Goal: Information Seeking & Learning: Learn about a topic

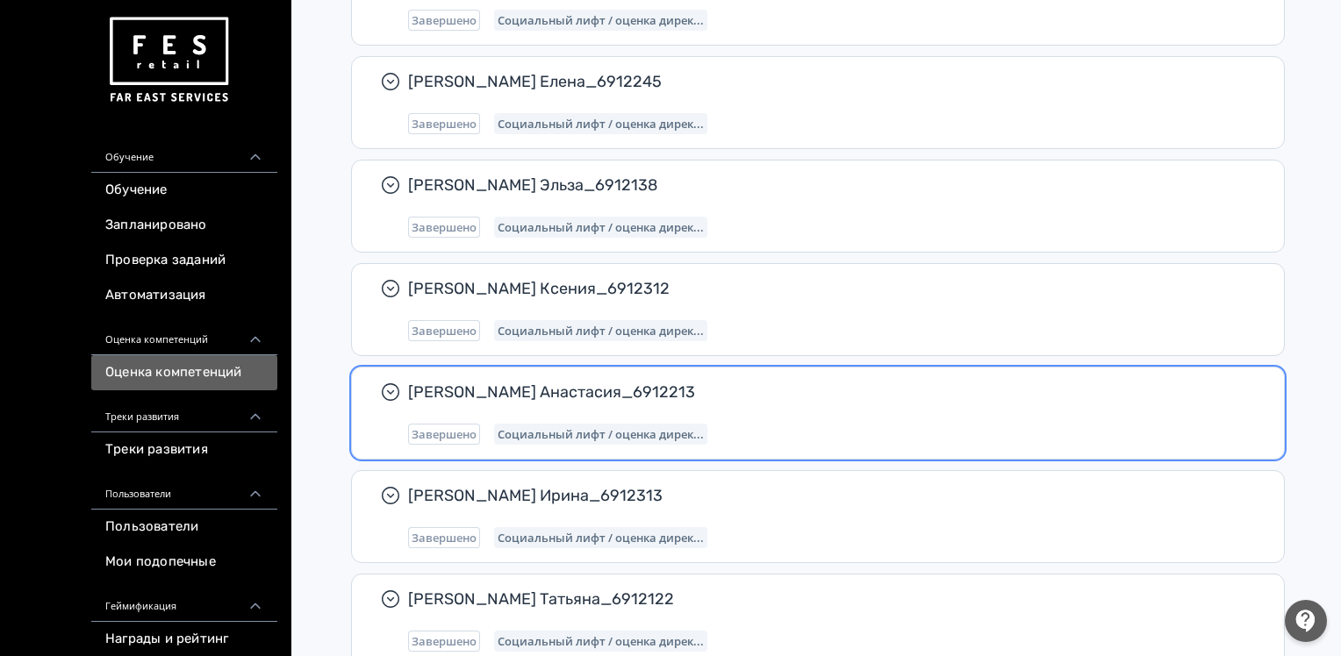
scroll to position [4572, 0]
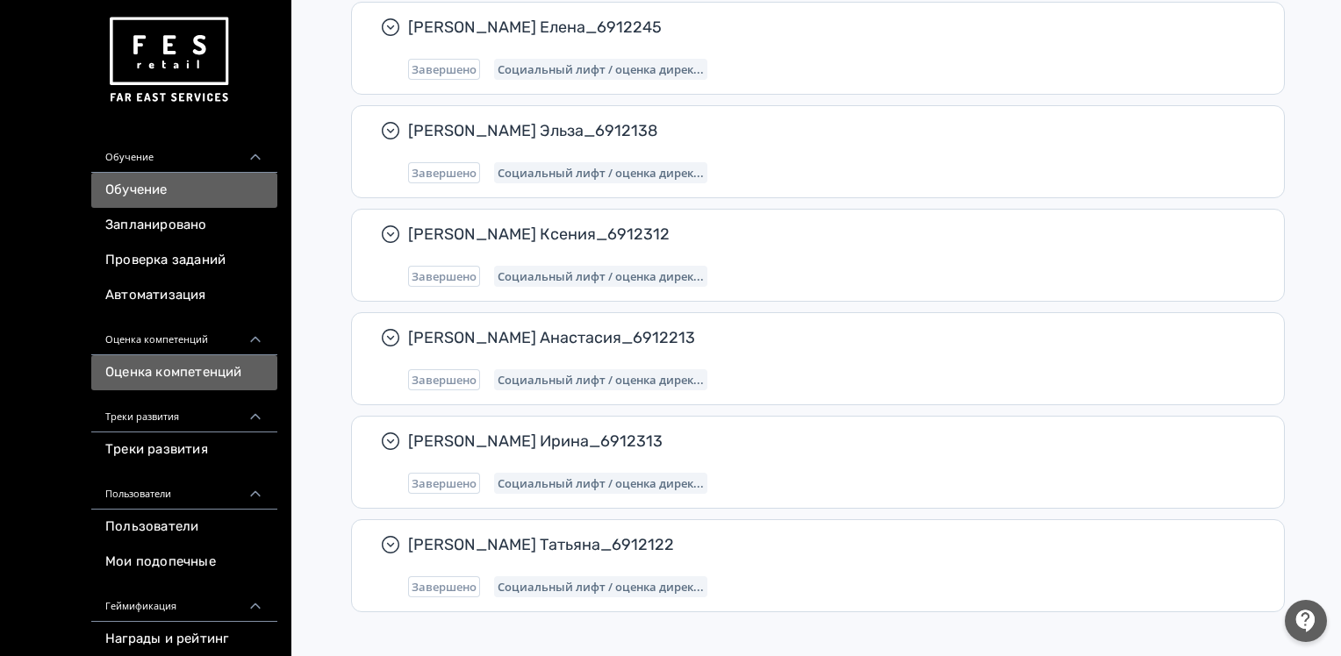
click at [123, 187] on link "Обучение" at bounding box center [184, 190] width 186 height 35
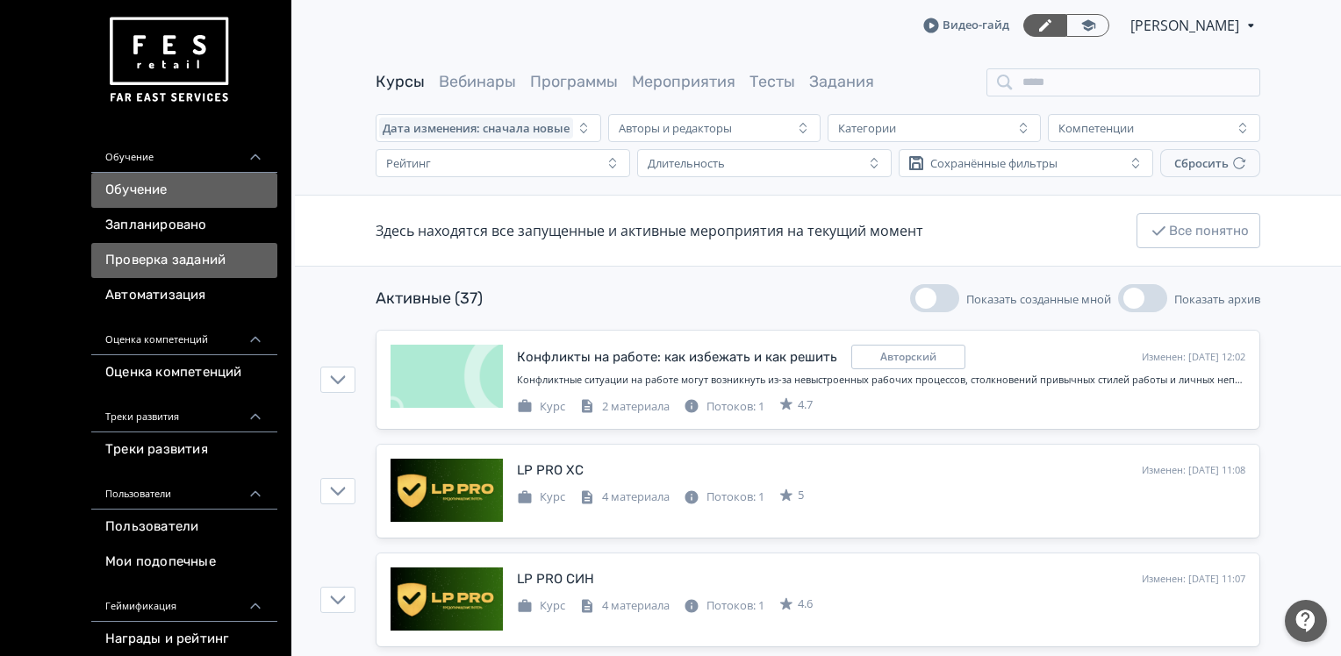
click at [132, 255] on link "Проверка заданий" at bounding box center [184, 260] width 186 height 35
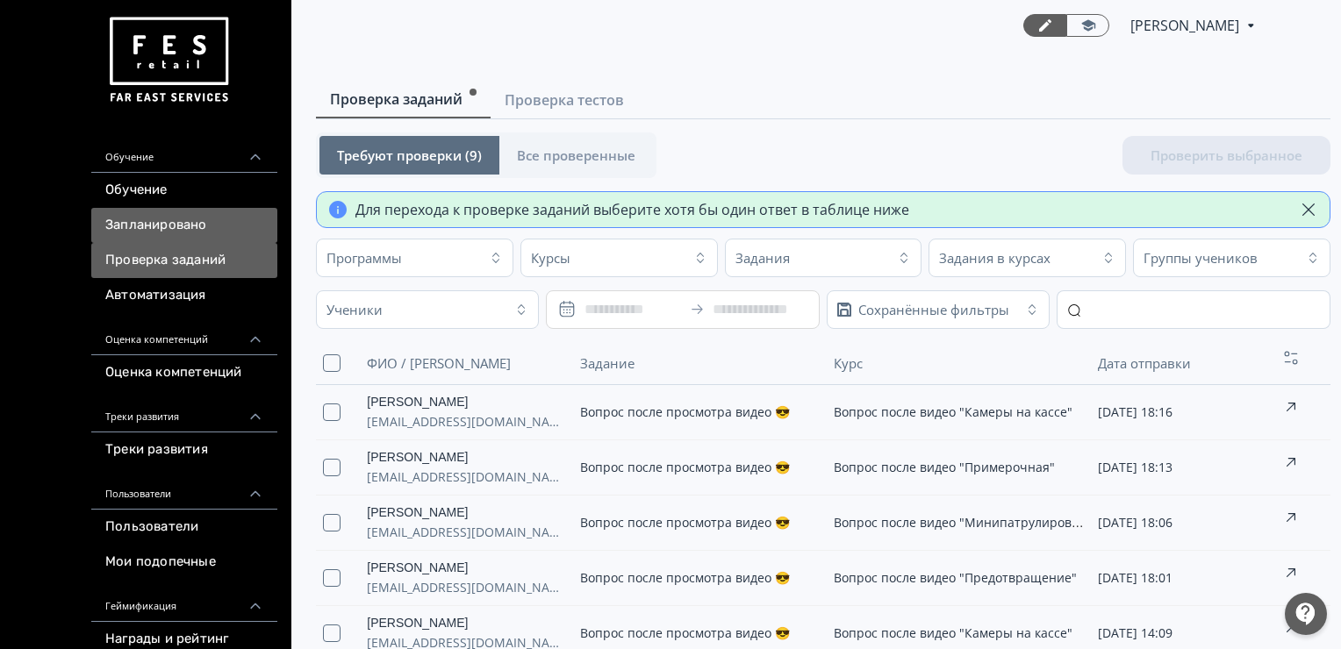
click at [183, 218] on link "Запланировано" at bounding box center [184, 225] width 186 height 35
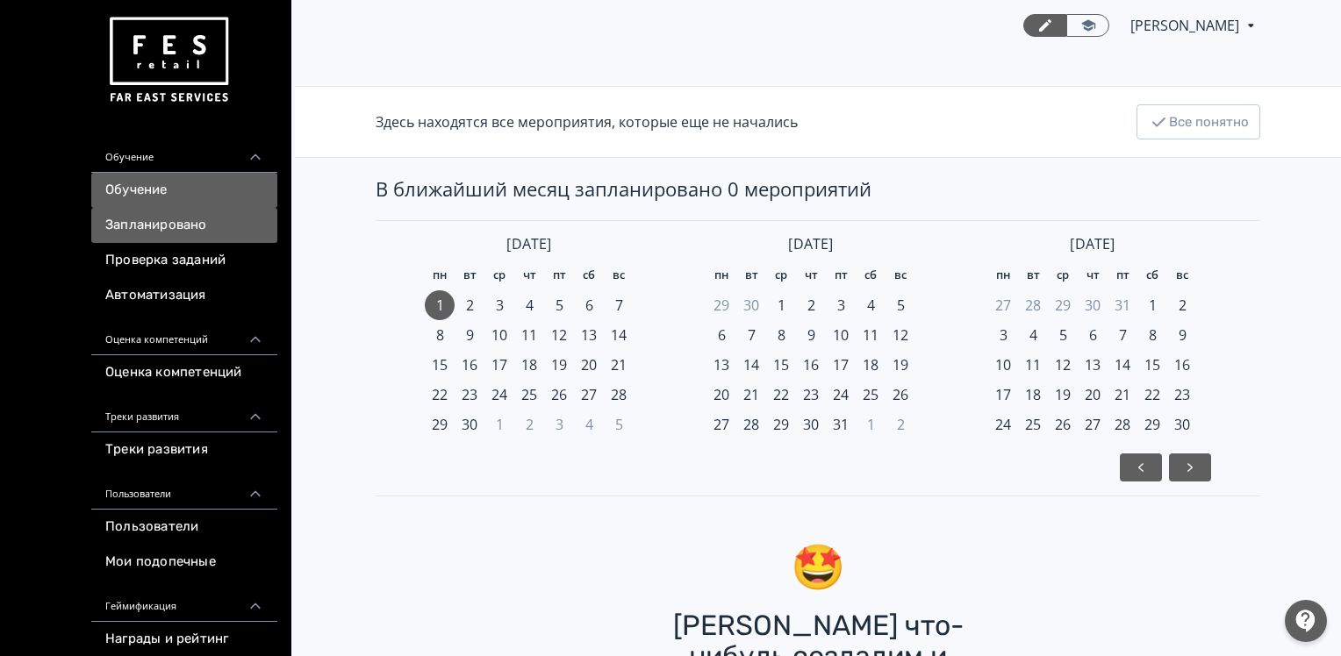
click at [174, 203] on link "Обучение" at bounding box center [184, 190] width 186 height 35
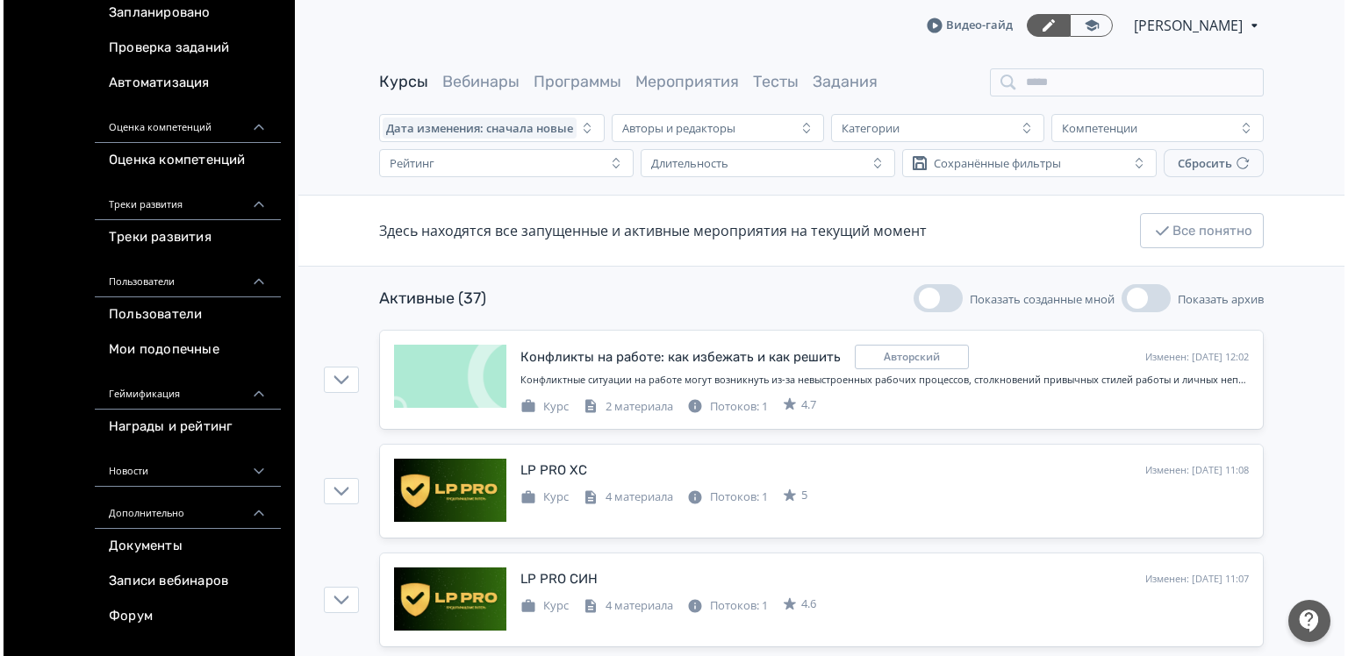
scroll to position [240, 0]
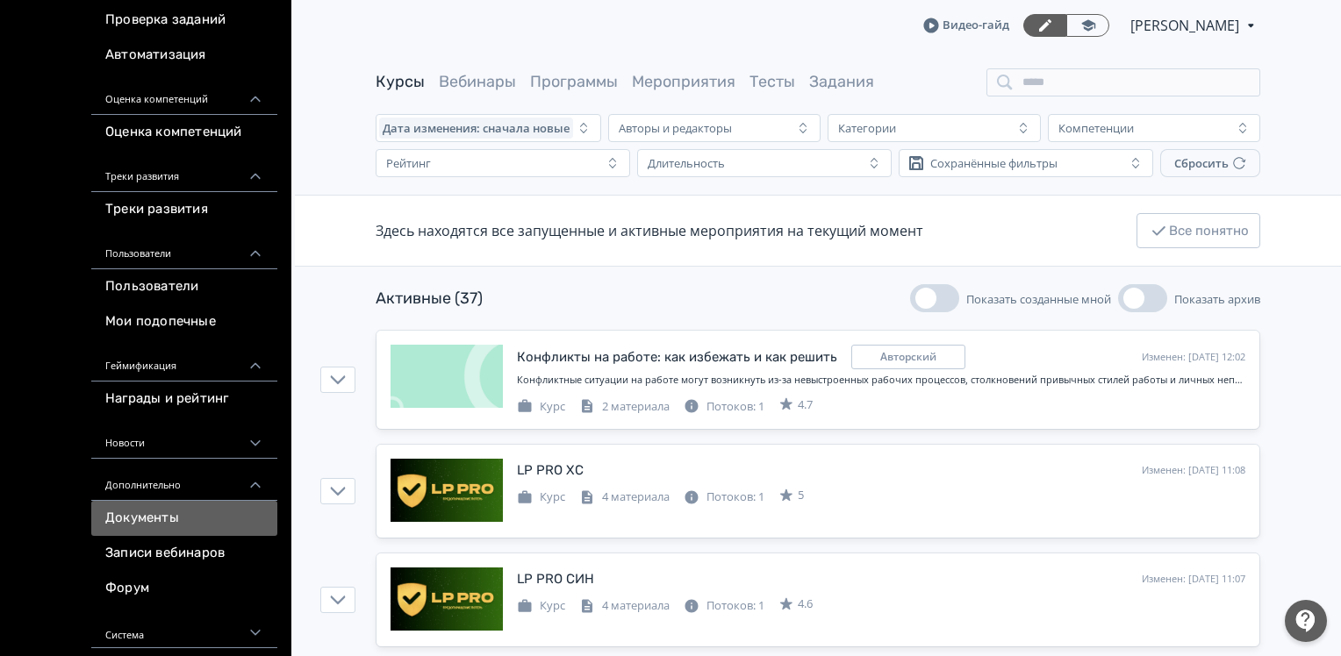
click at [142, 512] on link "Документы" at bounding box center [184, 518] width 186 height 35
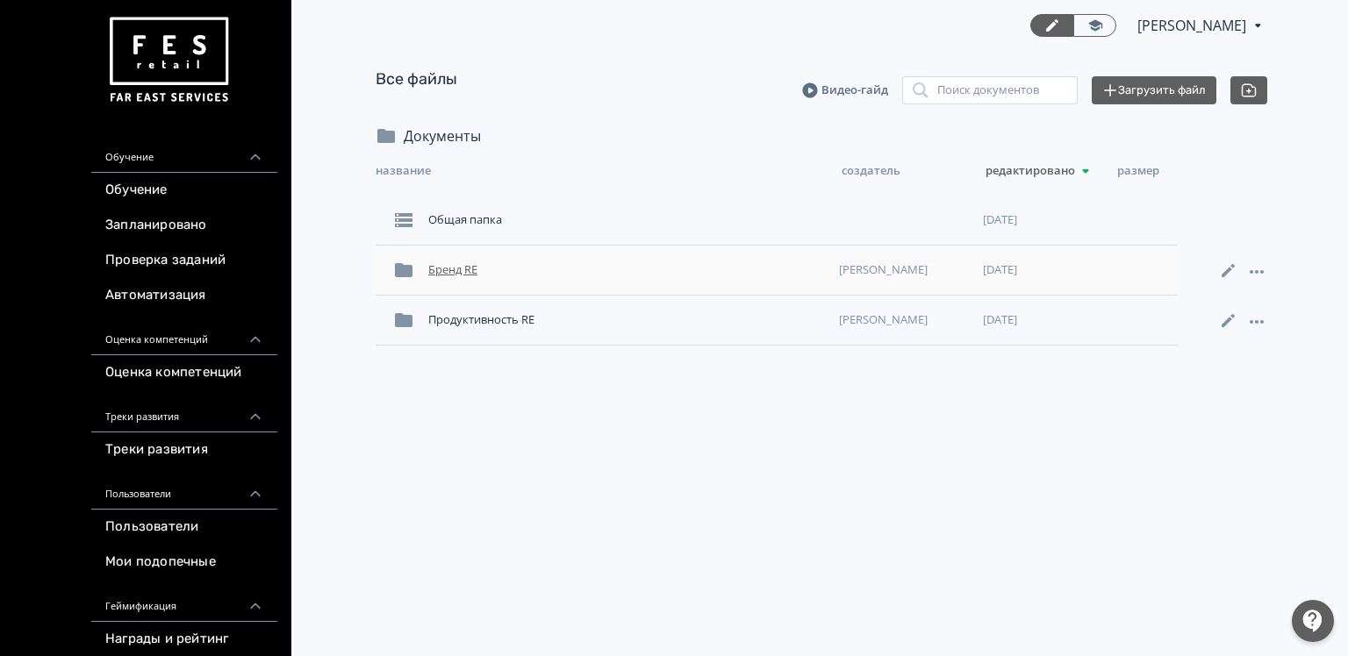
click at [453, 270] on div "Бренд RE" at bounding box center [626, 270] width 411 height 32
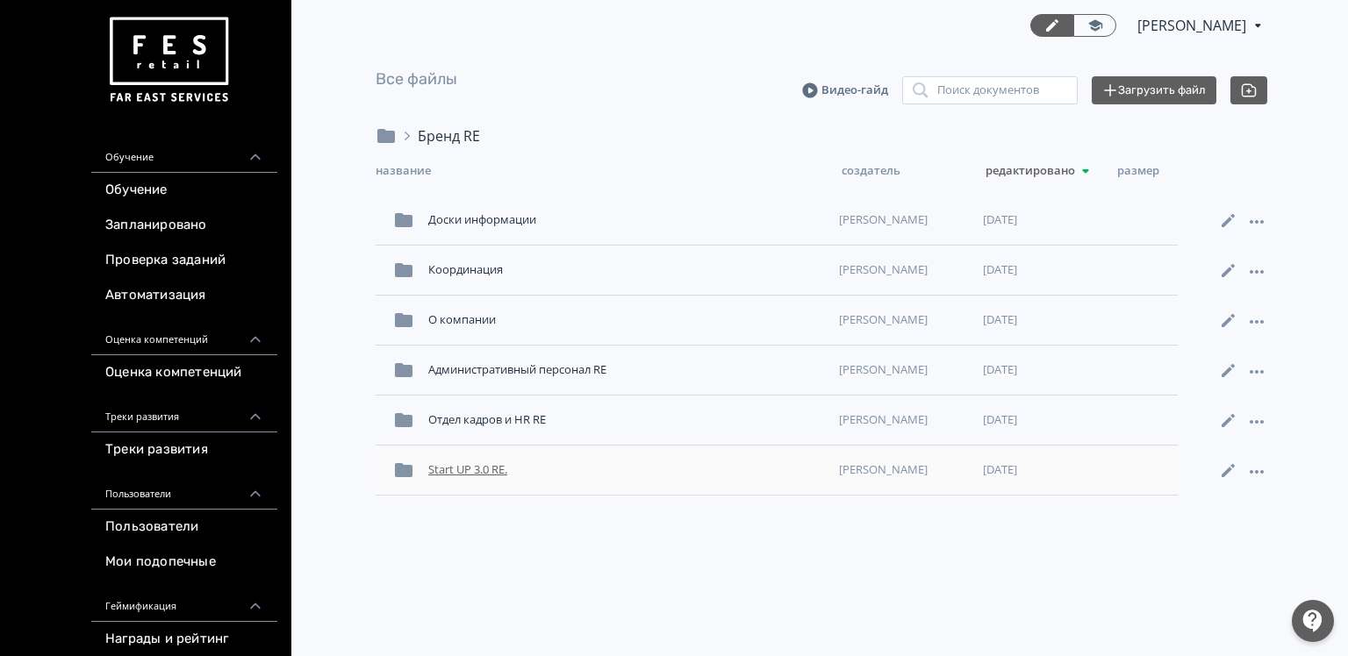
click at [474, 470] on div "Start UP 3.0 RE." at bounding box center [626, 471] width 411 height 32
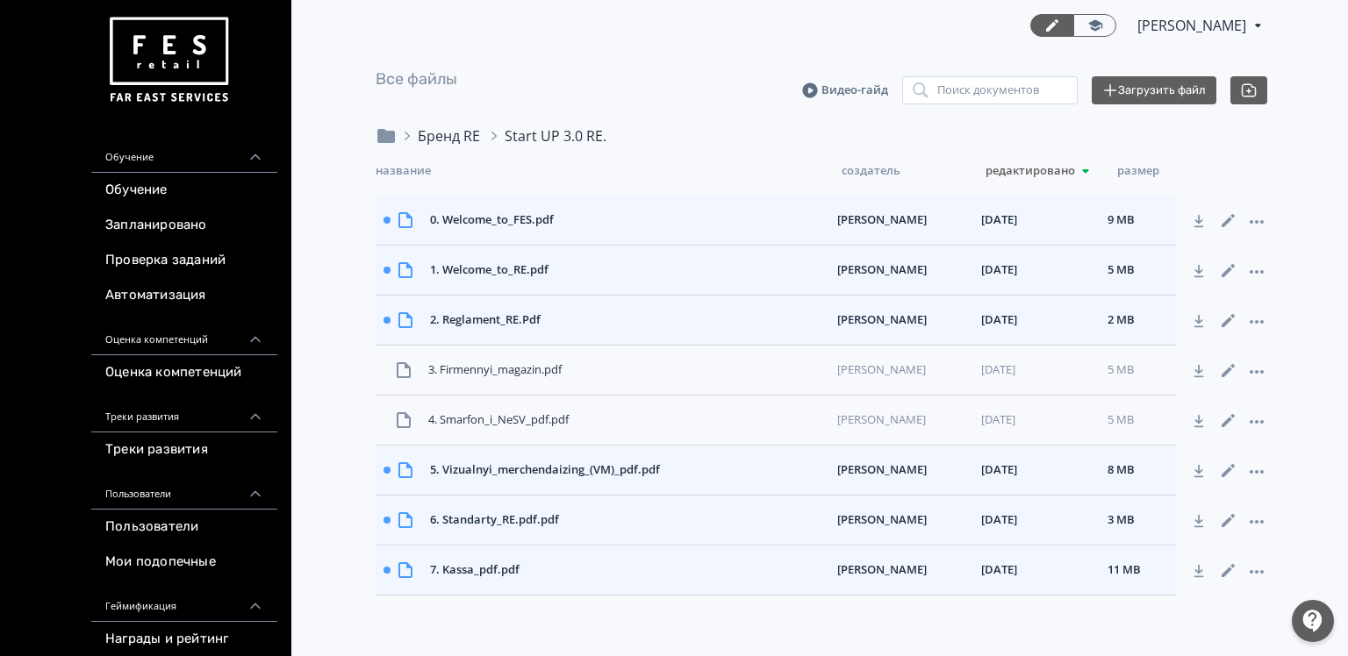
click at [442, 134] on div "Бренд RE" at bounding box center [449, 135] width 62 height 21
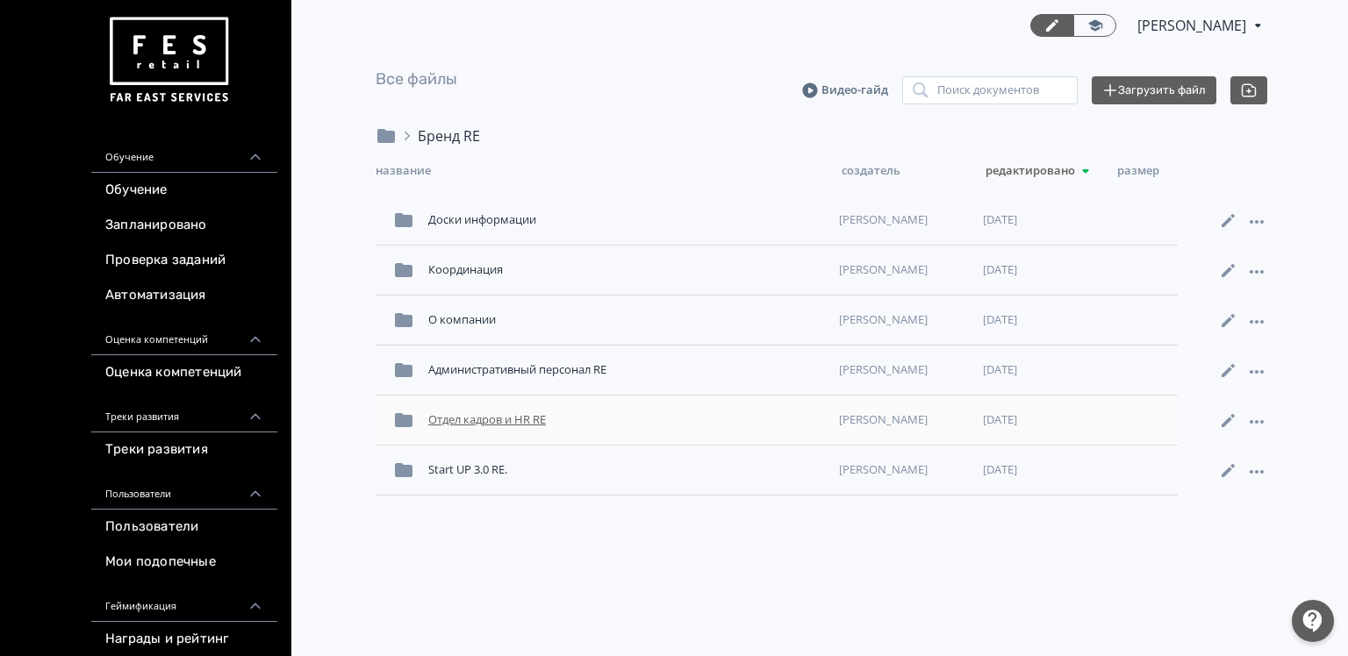
click at [502, 418] on div "Отдел кадров и HR RE" at bounding box center [626, 420] width 411 height 32
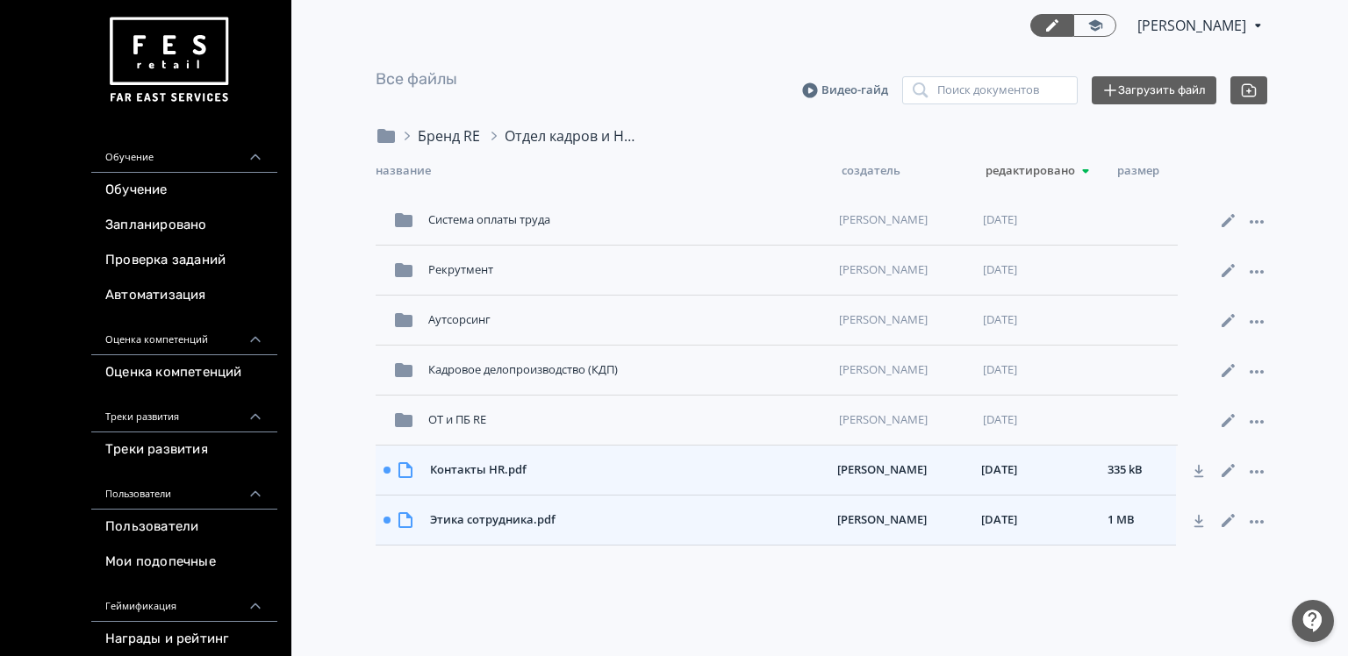
click at [430, 128] on div "Бренд RE" at bounding box center [449, 135] width 62 height 21
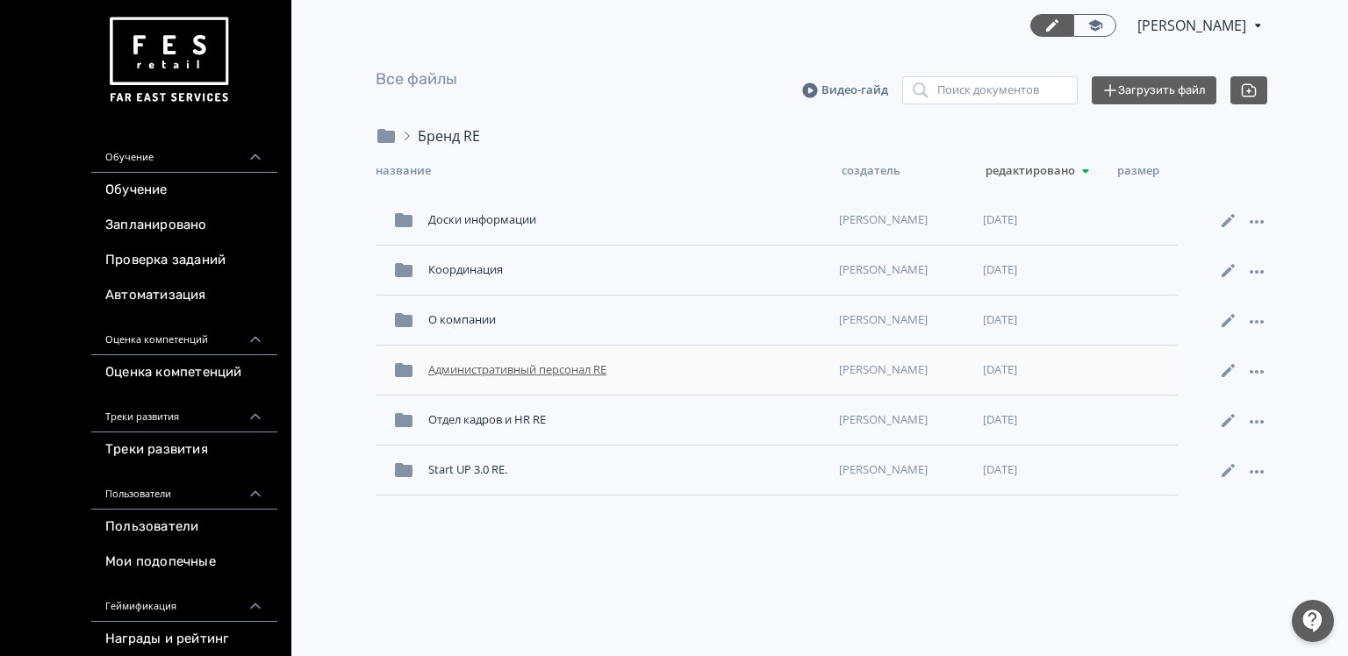
click at [526, 378] on div "Административный персонал RE" at bounding box center [626, 370] width 411 height 32
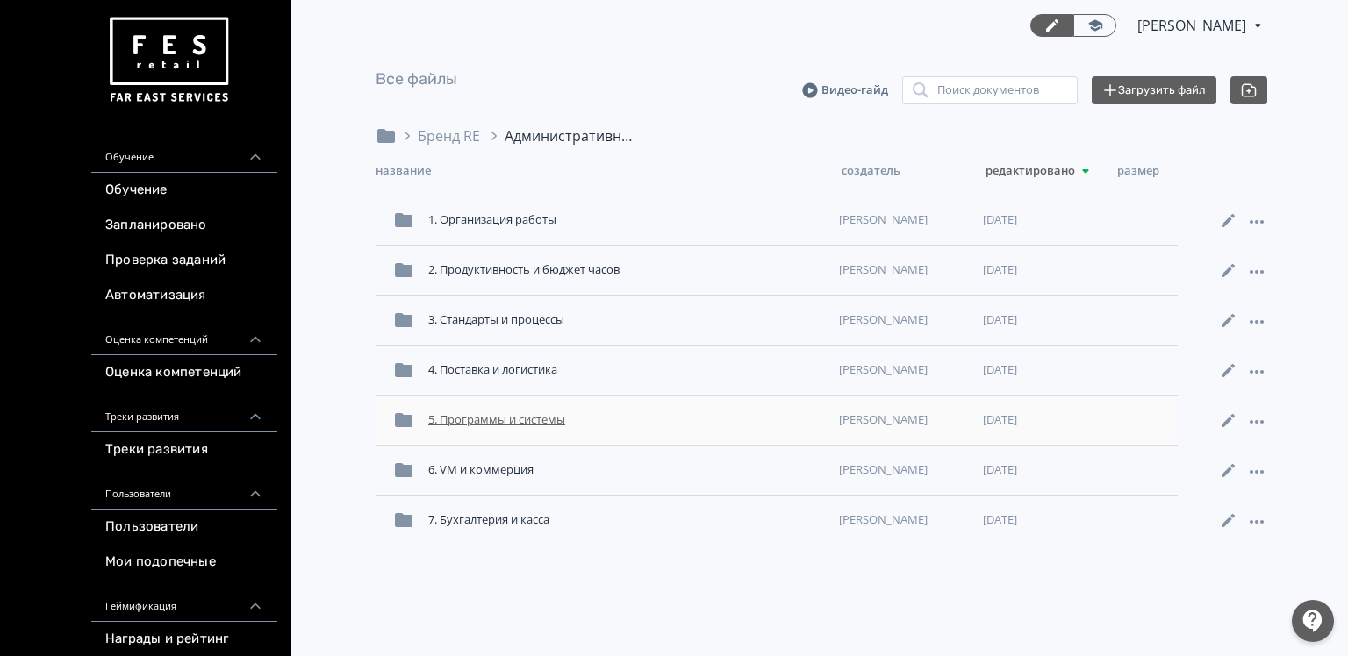
click at [481, 420] on div "5. Программы и системы" at bounding box center [626, 420] width 411 height 32
